Goal: Find specific page/section

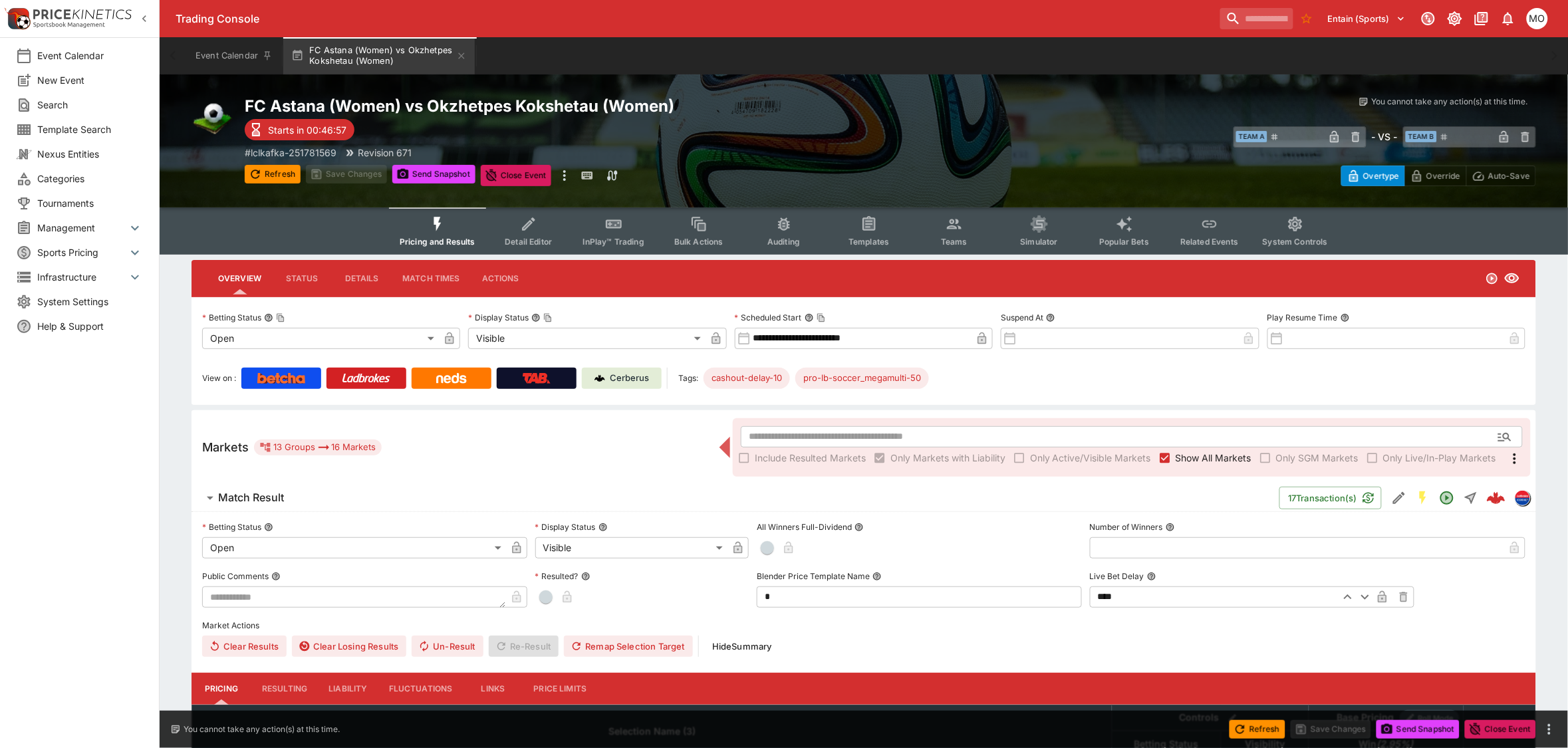
click at [540, 346] on body "**********" at bounding box center [784, 628] width 1568 height 1257
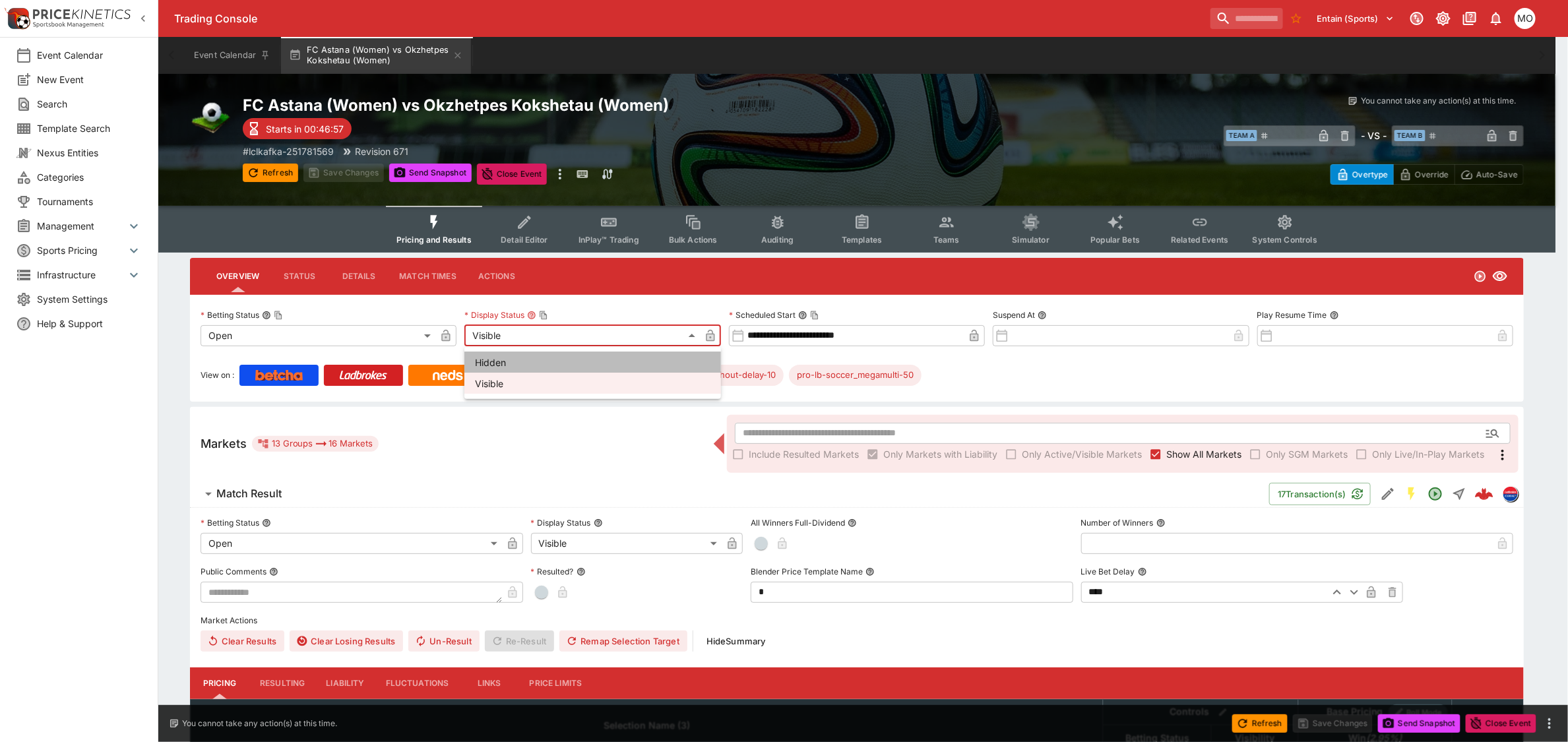
click at [534, 363] on li "Hidden" at bounding box center [593, 362] width 257 height 21
type input "******"
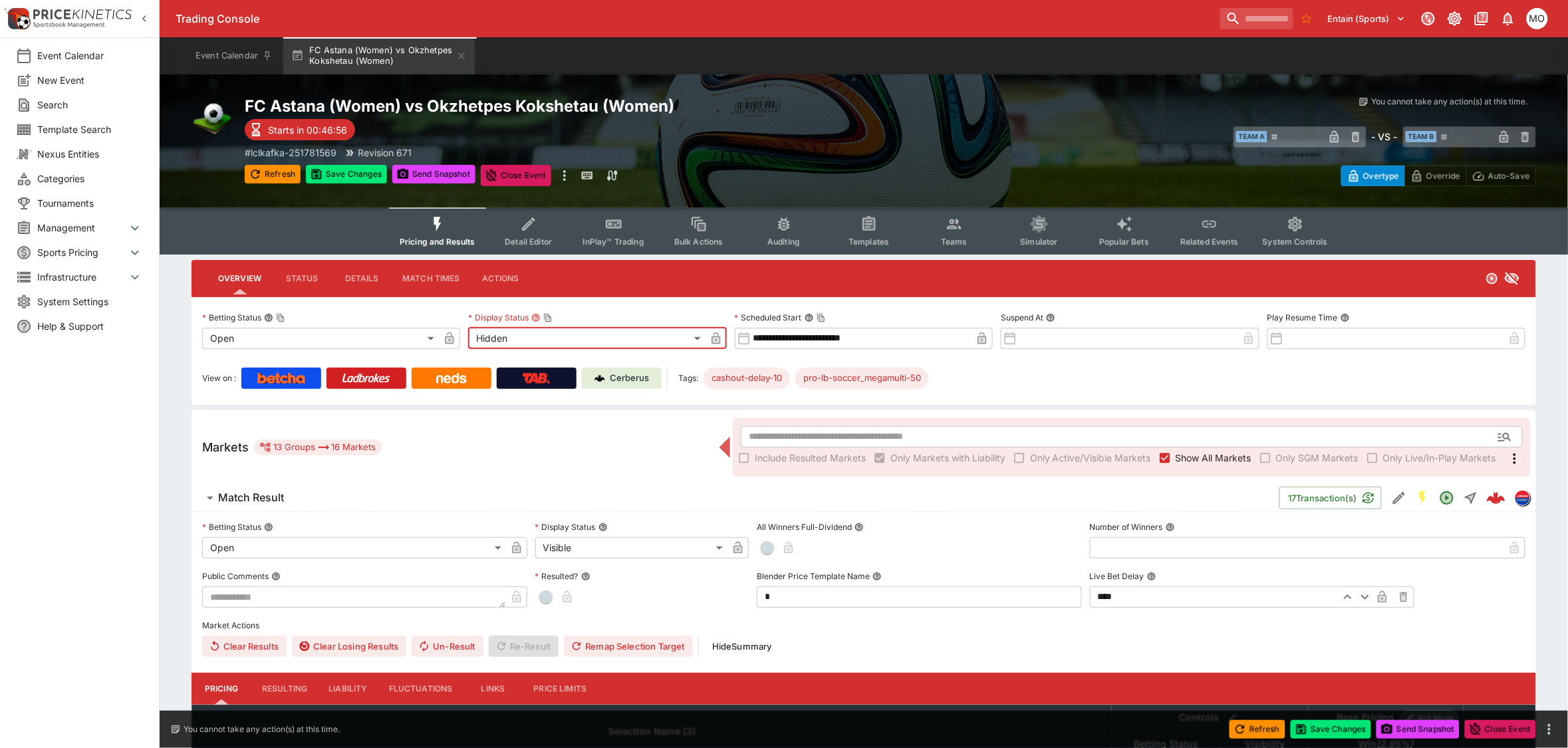
click at [723, 340] on button "button" at bounding box center [716, 338] width 21 height 21
click at [360, 181] on button "Save Changes" at bounding box center [347, 174] width 81 height 19
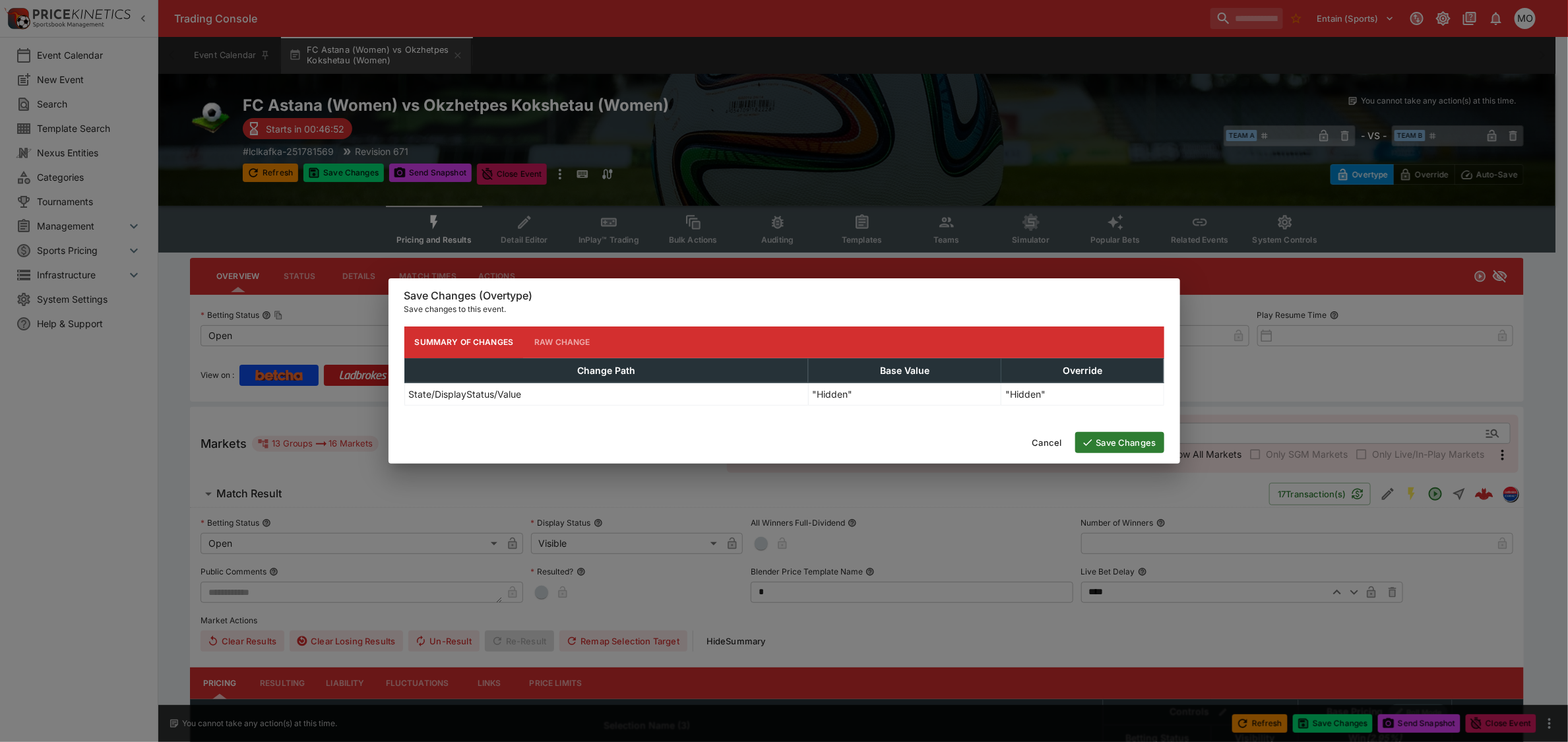
click at [1107, 437] on button "Save Changes" at bounding box center [1119, 442] width 89 height 21
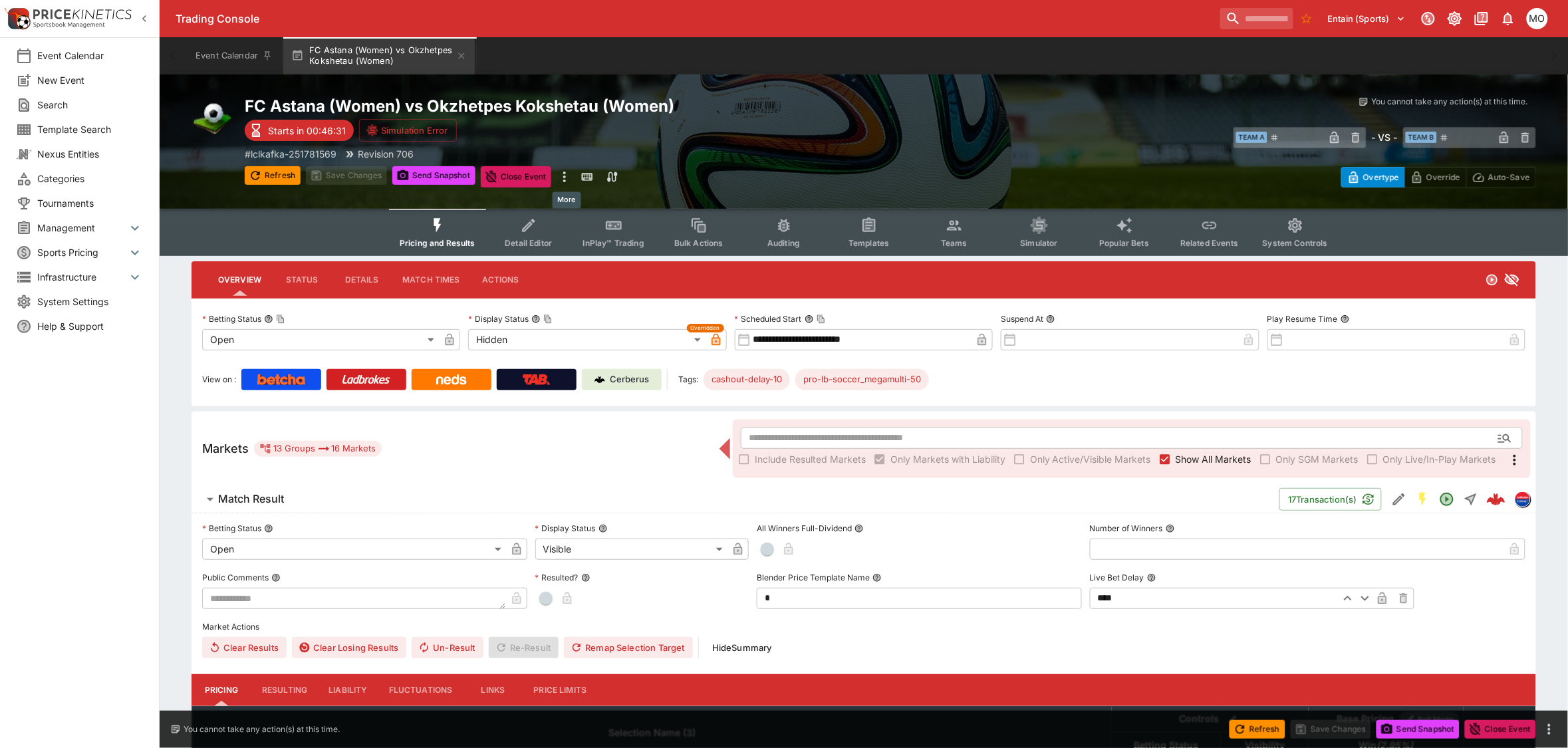
click at [562, 178] on icon "more" at bounding box center [564, 177] width 16 height 16
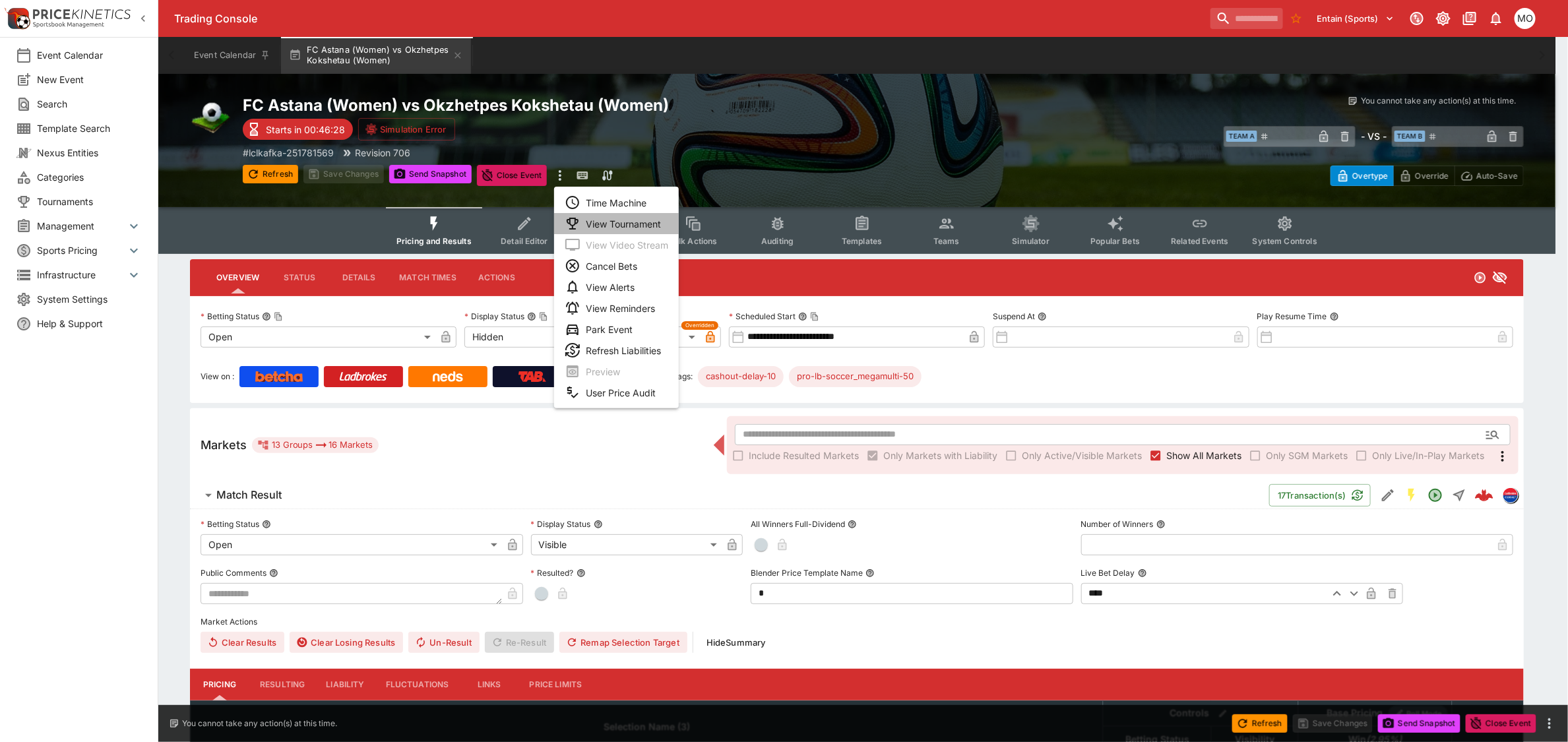
click at [602, 221] on li "View Tournament" at bounding box center [616, 223] width 125 height 21
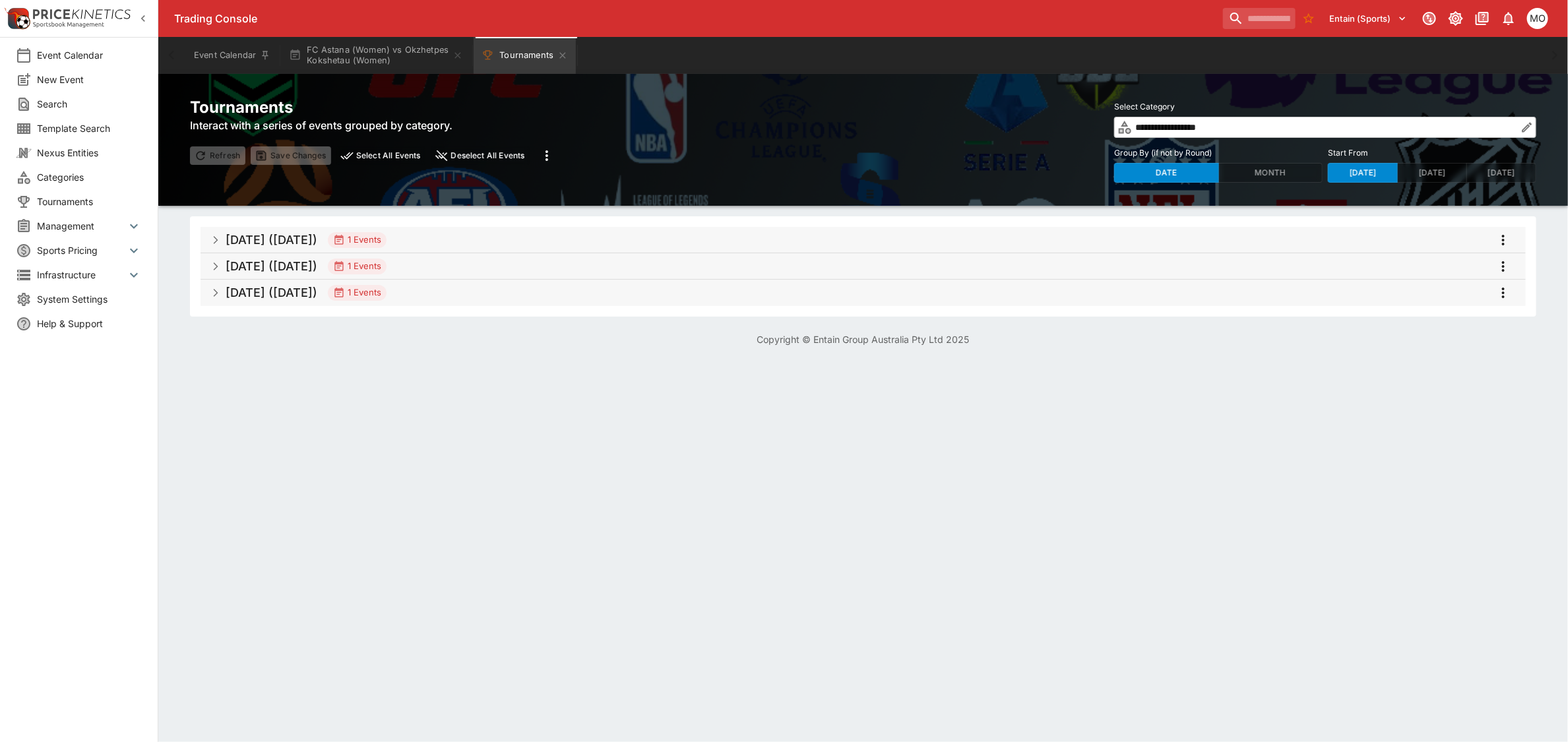
click at [255, 236] on h5 "[DATE] ([DATE])" at bounding box center [271, 239] width 92 height 15
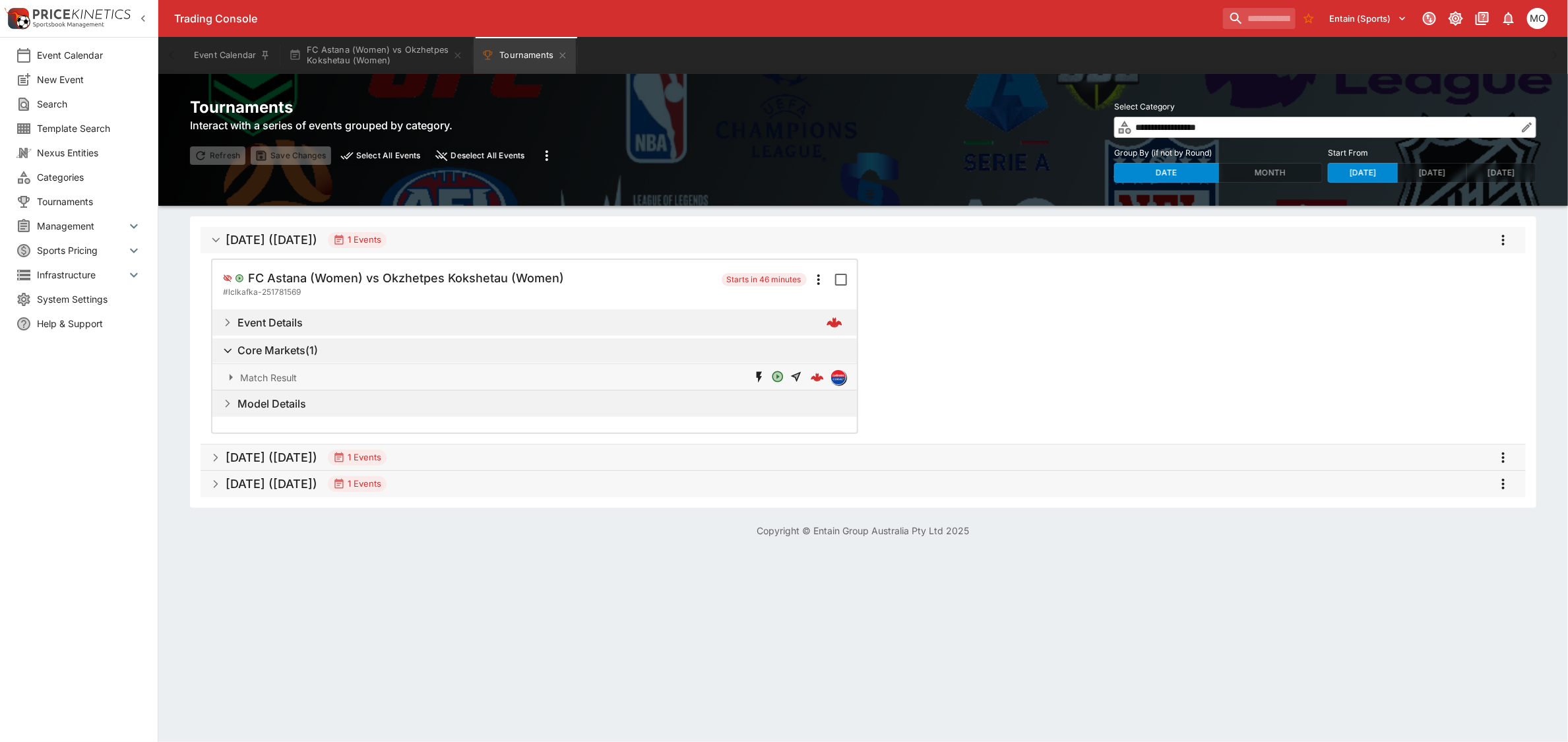
click at [284, 453] on h5 "[DATE] ([DATE])" at bounding box center [271, 457] width 92 height 15
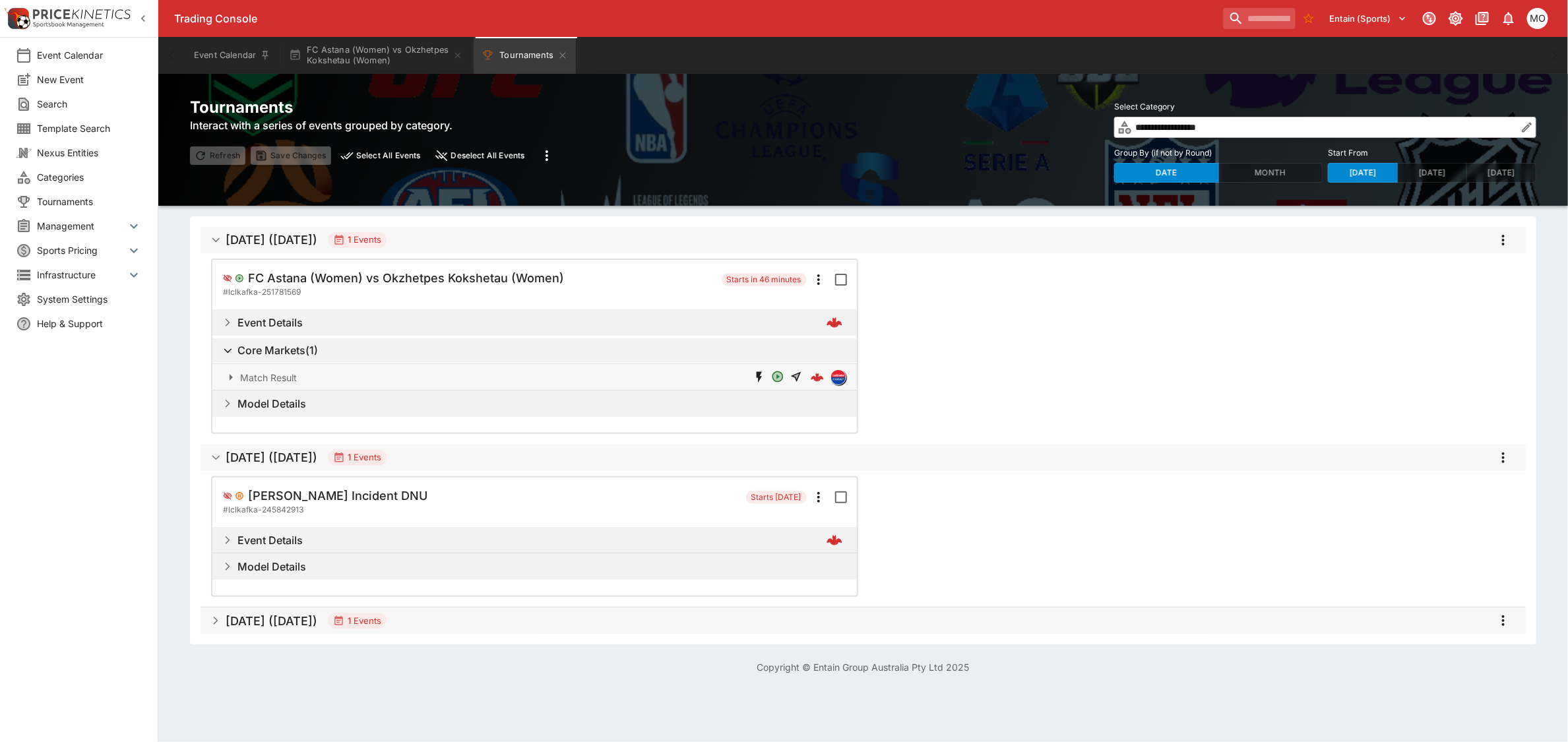
click at [289, 614] on h5 "[DATE] ([DATE])" at bounding box center [271, 621] width 92 height 15
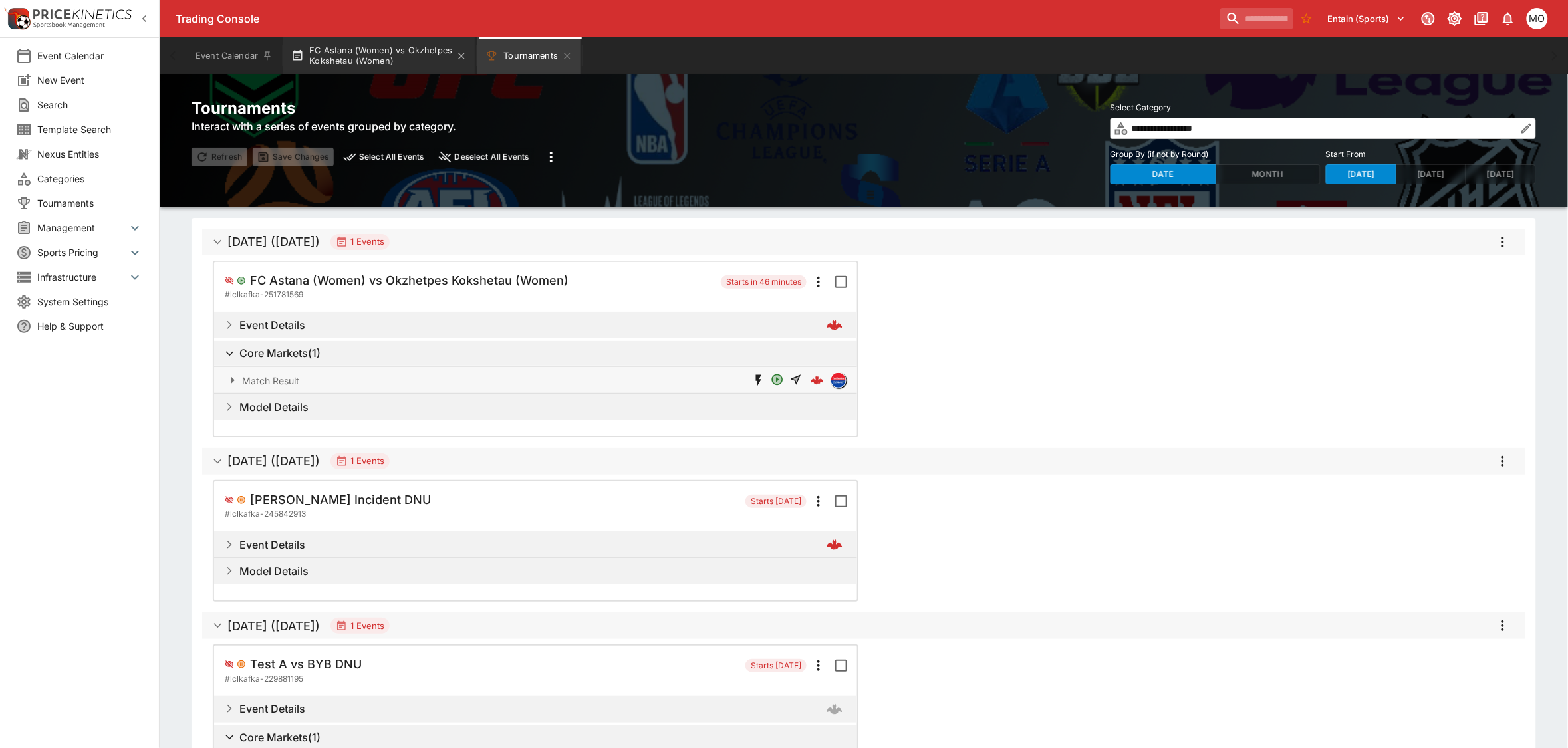
click at [389, 64] on button "FC Astana (Women) vs Okzhetpes Kokshetau (Women)" at bounding box center [379, 55] width 191 height 37
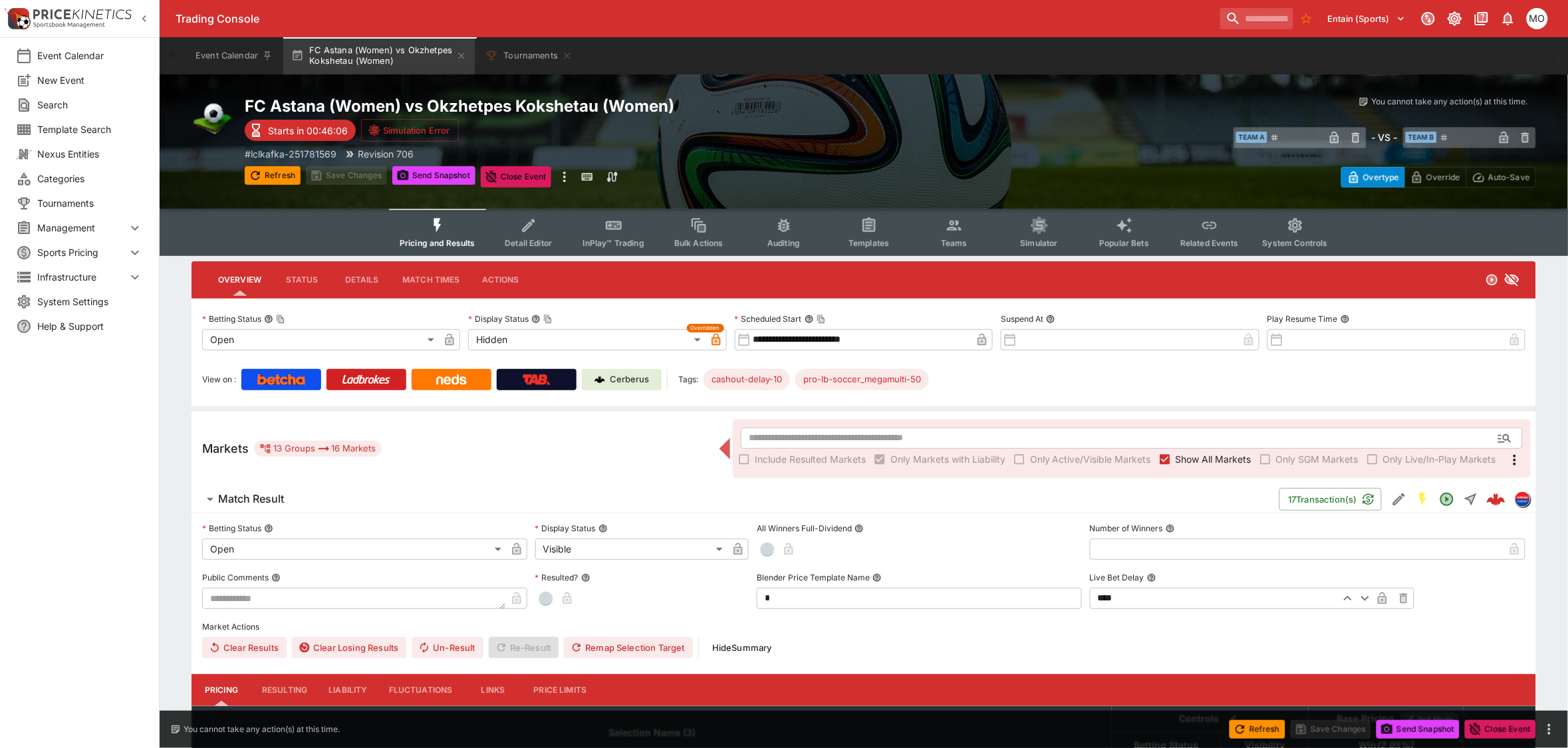
click at [862, 231] on icon "Event type filters" at bounding box center [869, 226] width 17 height 17
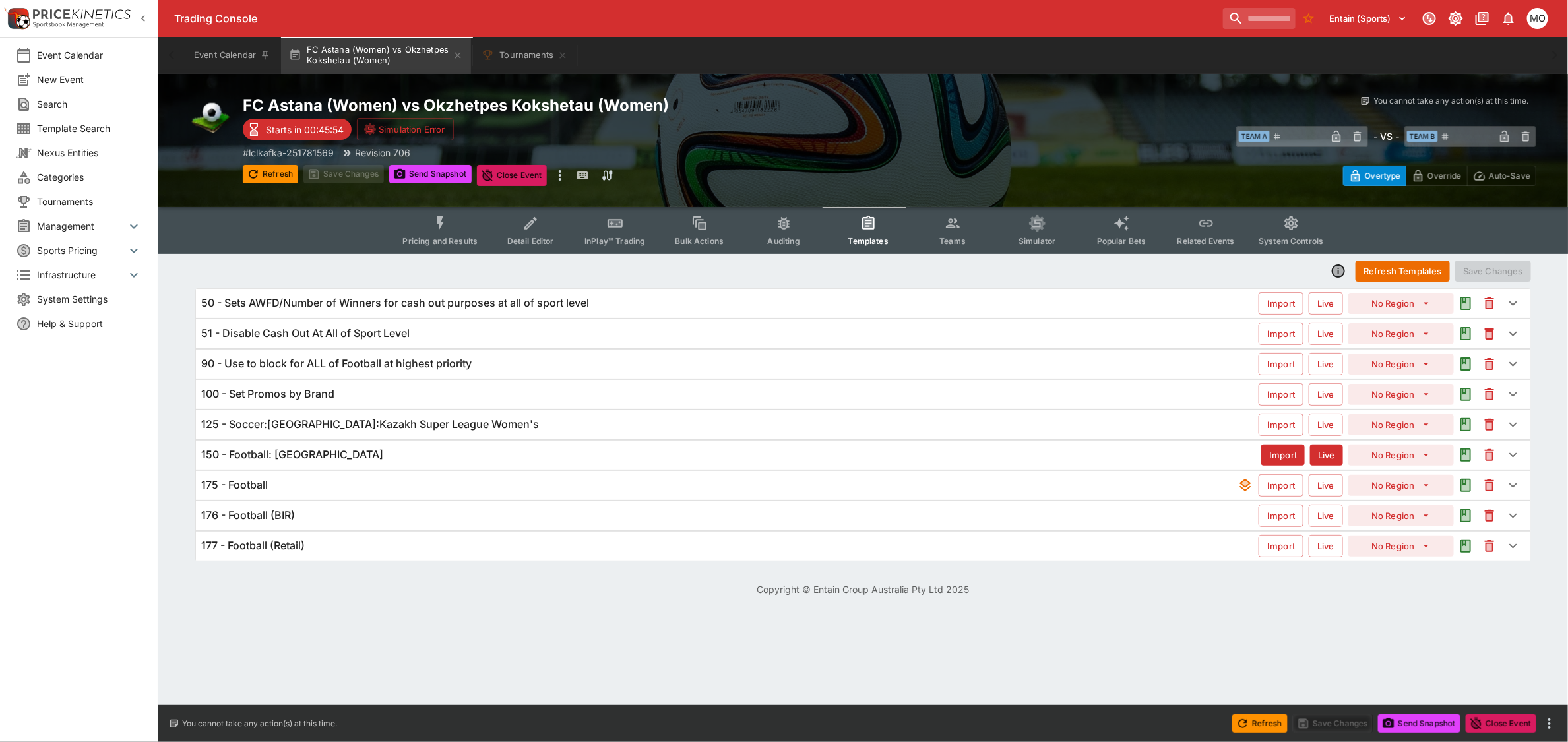
click at [370, 460] on div "150 - Football: [GEOGRAPHIC_DATA]" at bounding box center [731, 455] width 1060 height 14
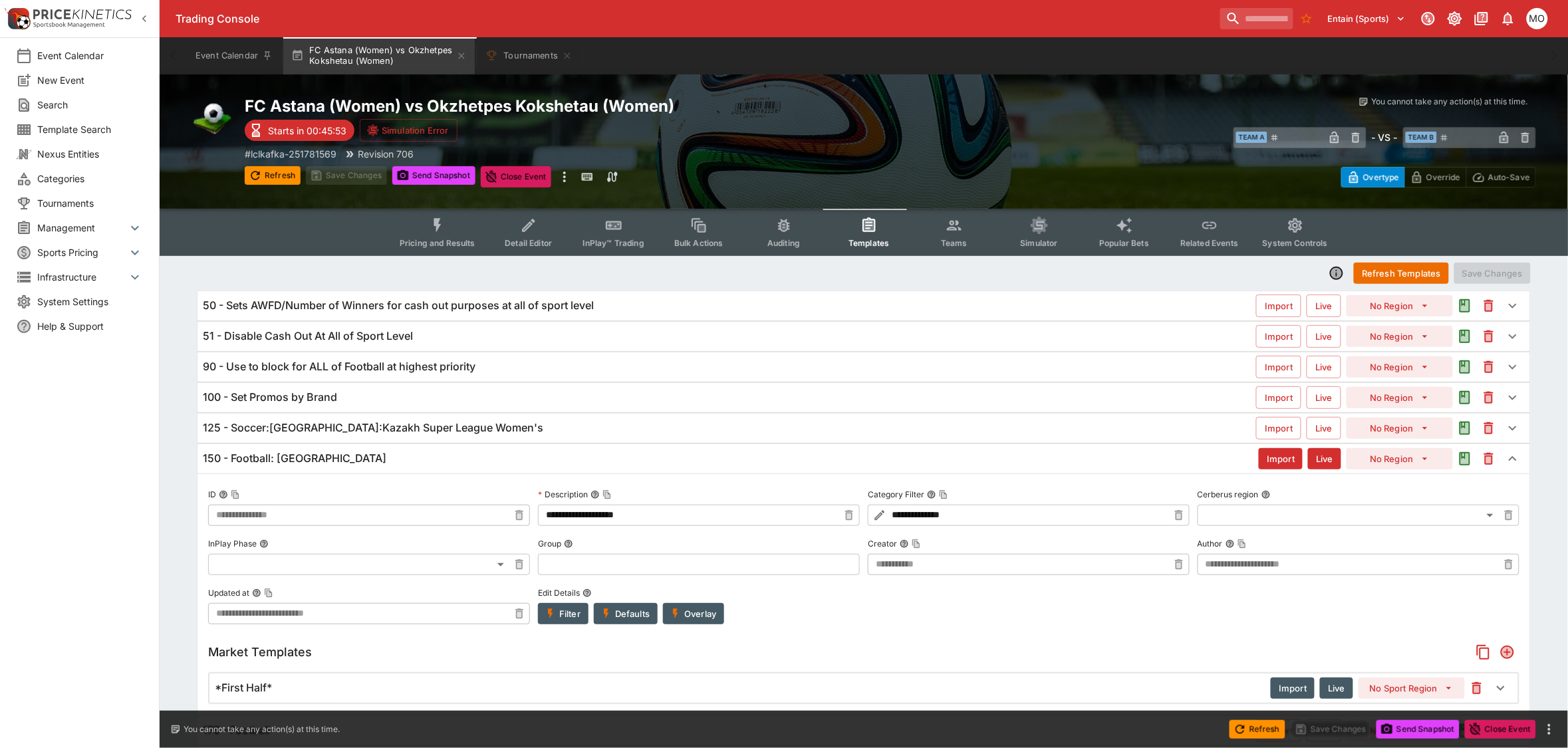
type input "**********"
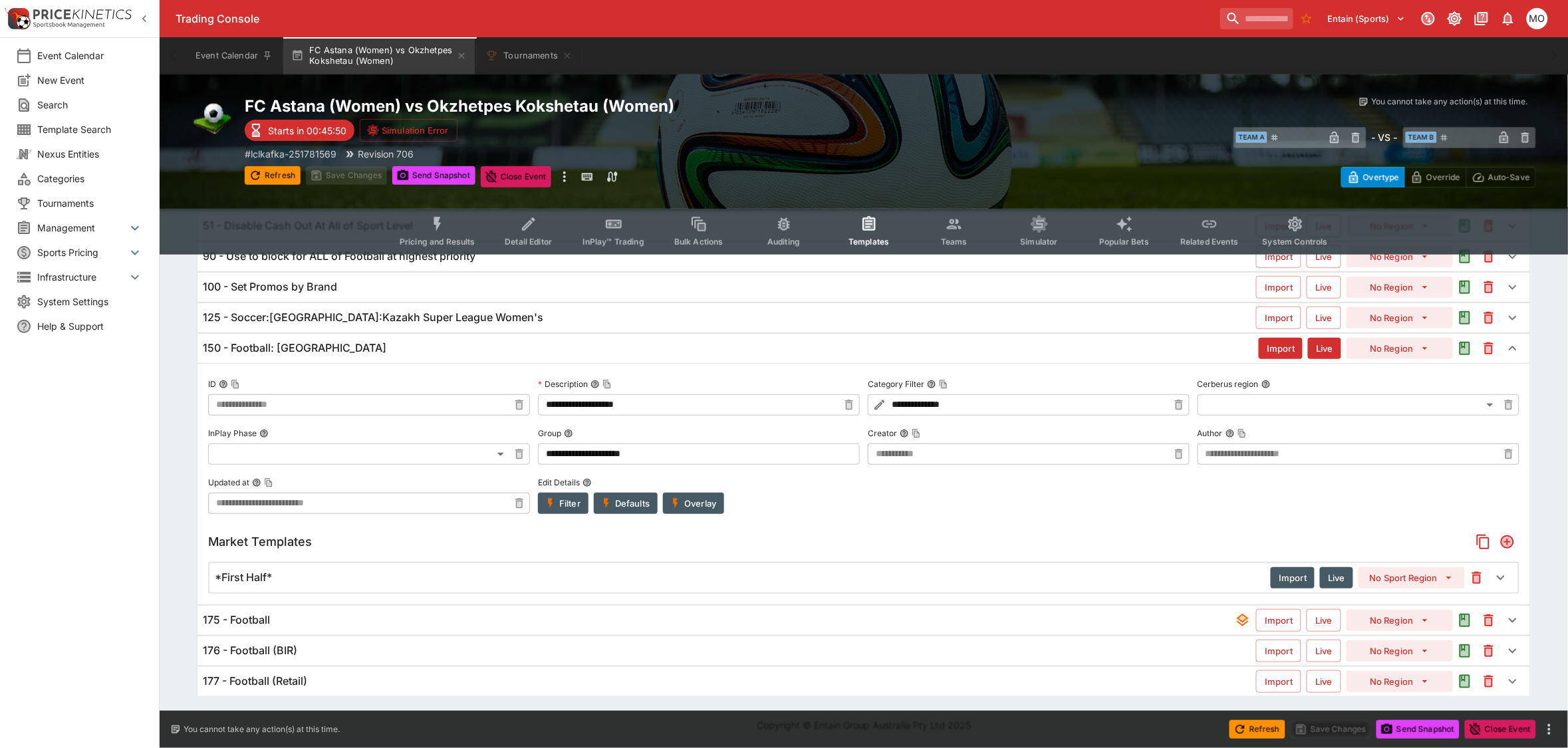
click at [419, 313] on h6 "125 - Soccer:[GEOGRAPHIC_DATA]:Kazakh Super League Women's" at bounding box center [373, 317] width 340 height 14
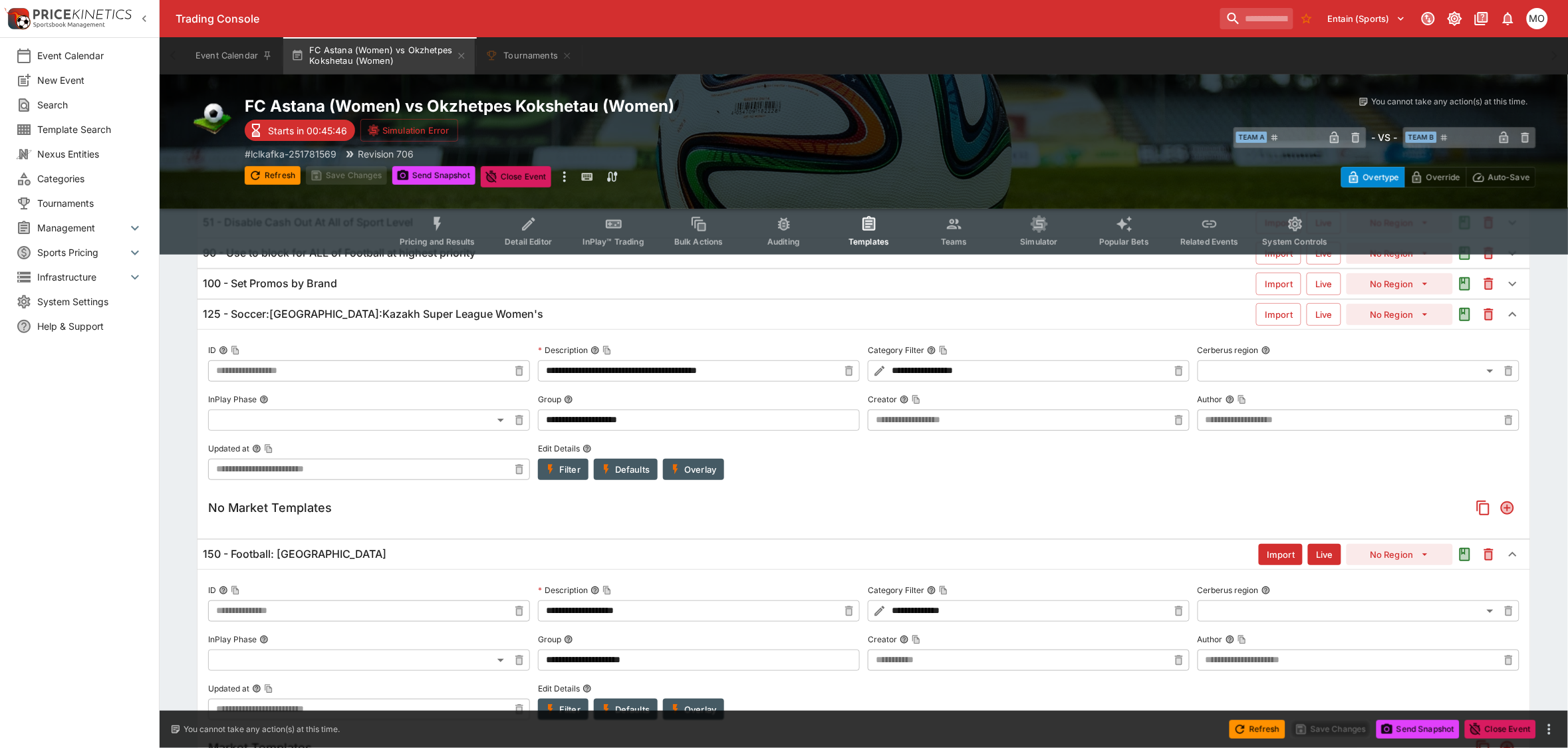
scroll to position [0, 0]
